Goal: Browse casually

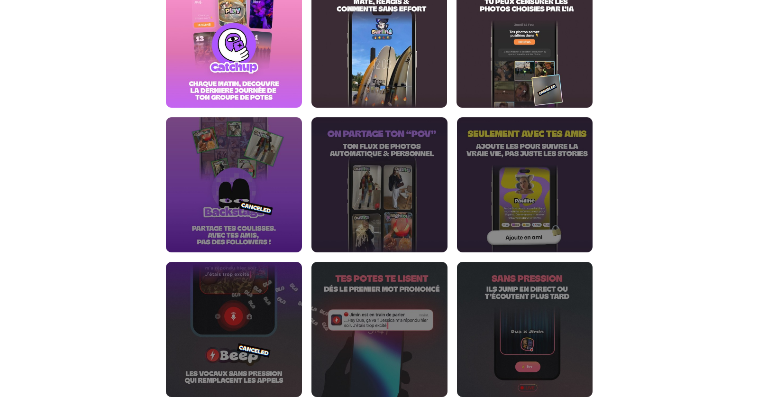
scroll to position [406, 0]
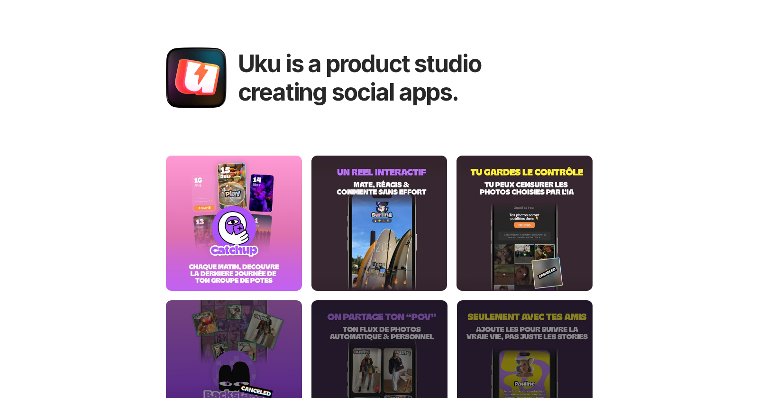
click at [418, 62] on h1 "Uku is a product studio creating social apps." at bounding box center [397, 77] width 319 height 57
